Goal: Find specific page/section: Find specific page/section

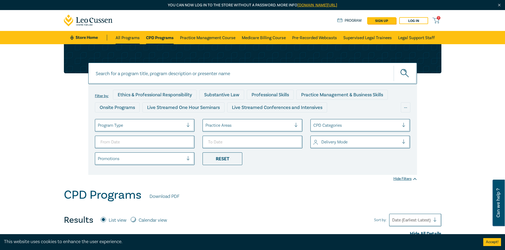
click at [120, 39] on link "All Programs" at bounding box center [128, 37] width 24 height 13
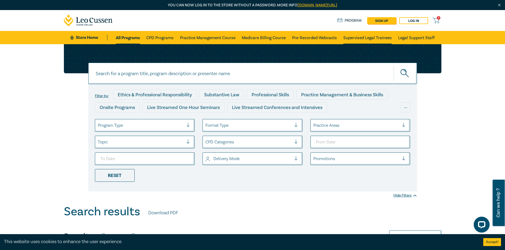
click at [372, 38] on link "Supervised Legal Trainees" at bounding box center [367, 37] width 48 height 13
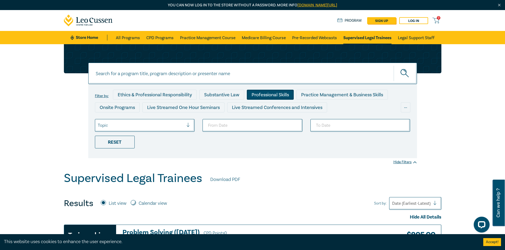
click at [272, 93] on div "Professional Skills" at bounding box center [270, 95] width 47 height 10
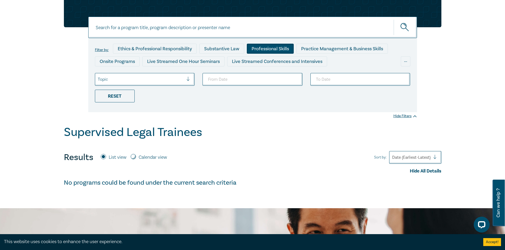
scroll to position [26, 0]
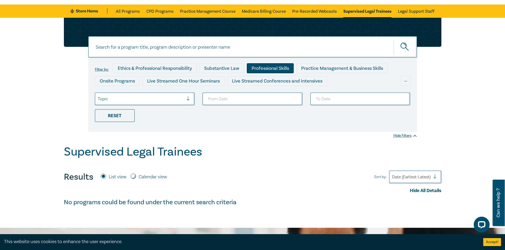
click at [266, 65] on div "Professional Skills" at bounding box center [270, 68] width 47 height 10
